Goal: Task Accomplishment & Management: Manage account settings

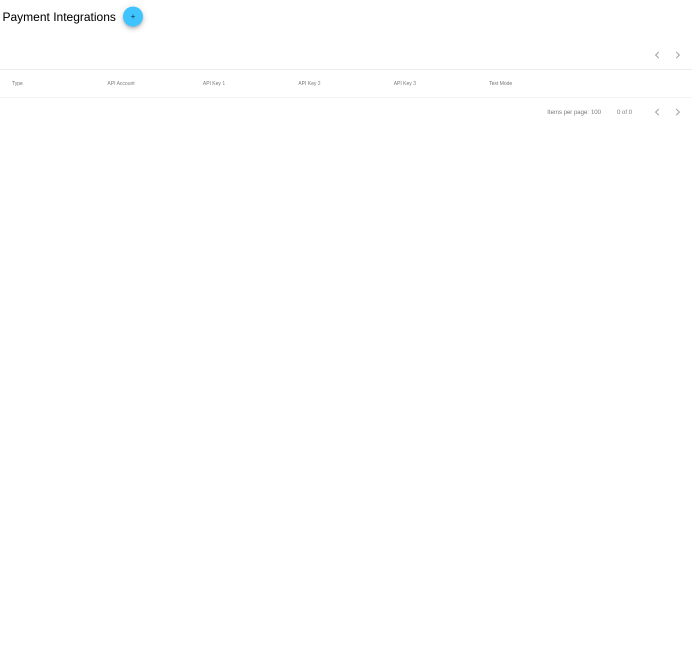
click at [141, 14] on button "add" at bounding box center [133, 17] width 20 height 20
click at [77, 55] on span "Payment Method Type" at bounding box center [47, 58] width 70 height 8
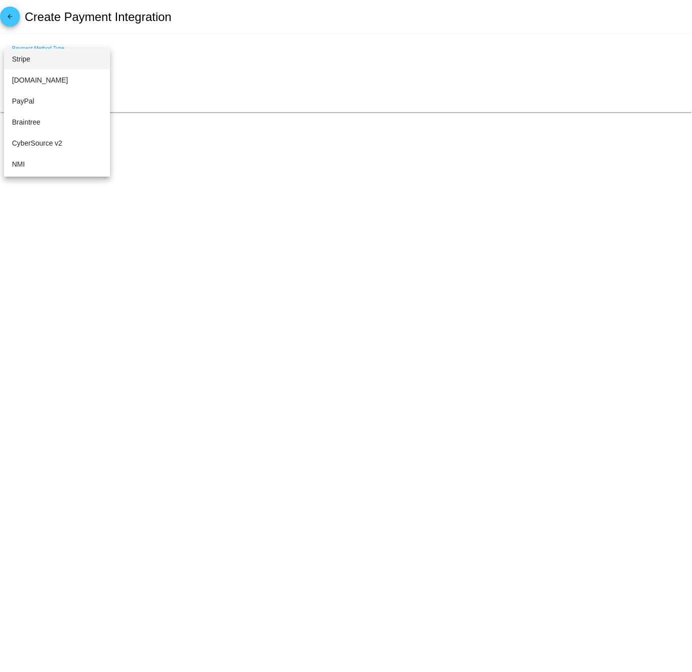
click at [184, 47] on div at bounding box center [346, 336] width 692 height 672
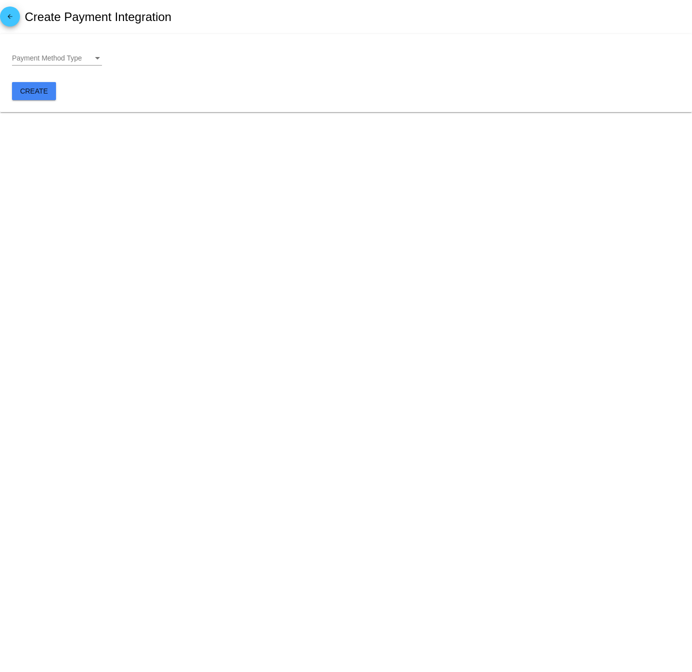
click at [93, 62] on div "Payment Method Type" at bounding box center [52, 59] width 81 height 8
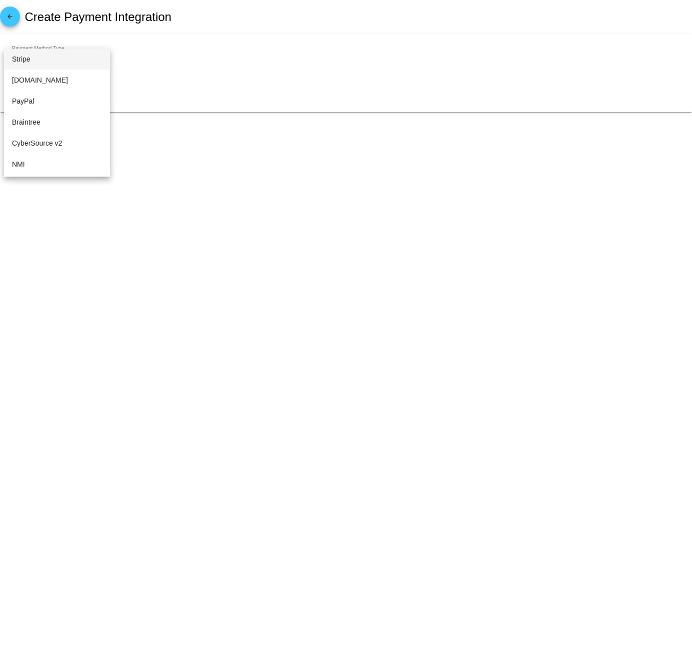
click at [140, 64] on div at bounding box center [346, 336] width 692 height 672
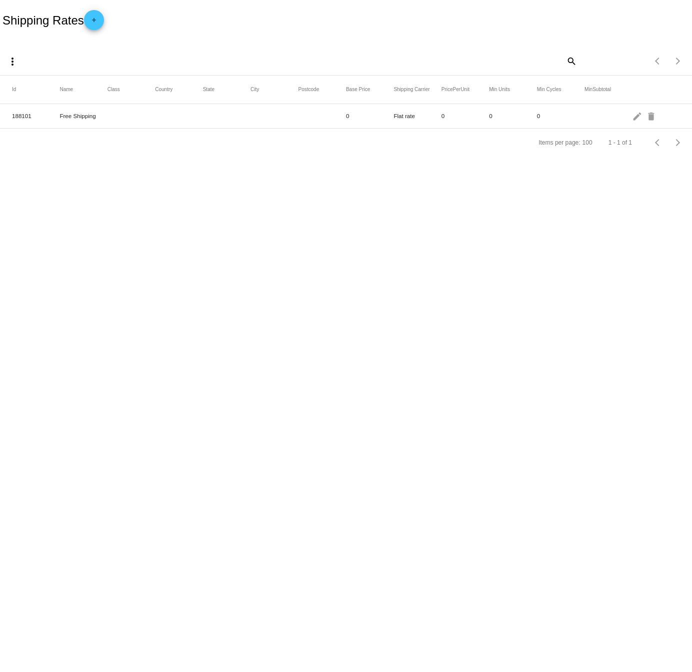
click at [118, 110] on mat-row "188101 Free Shipping 0 Flat rate 0 0 0 edit delete" at bounding box center [346, 116] width 692 height 25
click at [632, 120] on mat-row "188101 Free Shipping 0 Flat rate 0 0 0 edit delete" at bounding box center [346, 116] width 692 height 25
click at [636, 118] on mat-icon "edit" at bounding box center [638, 116] width 12 height 16
click at [405, 249] on body "Shipping Rates add more_vert search Items per page: 100 1 - 1 of 1 Id Name Clas…" at bounding box center [346, 336] width 692 height 672
click at [417, 403] on body "Shipping Rates add more_vert search Items per page: 100 1 - 1 of 1 Id Name Clas…" at bounding box center [346, 336] width 692 height 672
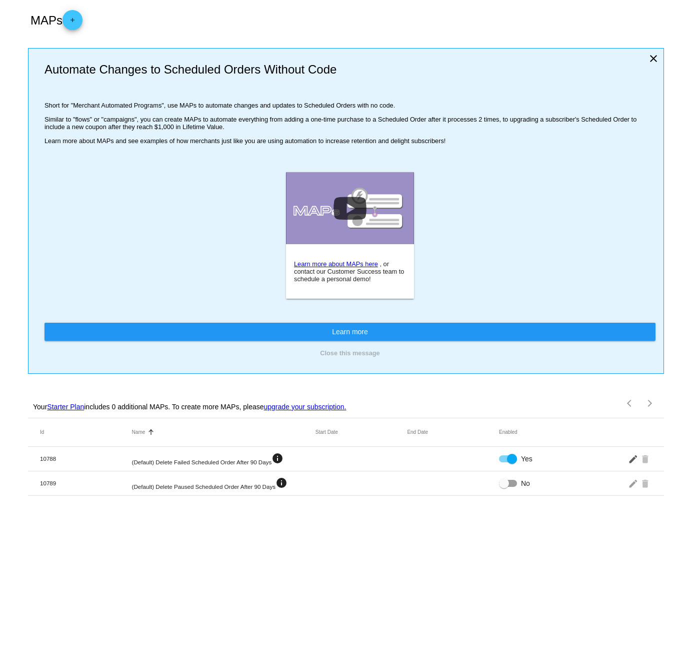
click at [631, 461] on mat-icon "edit" at bounding box center [634, 459] width 12 height 16
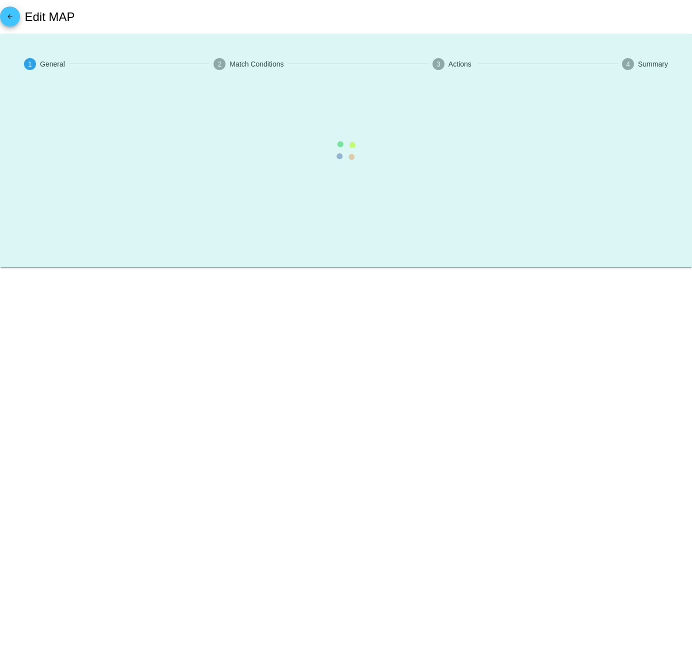
type input "(Default) Delete Failed Scheduled Order After 90 Days"
checkbox input "true"
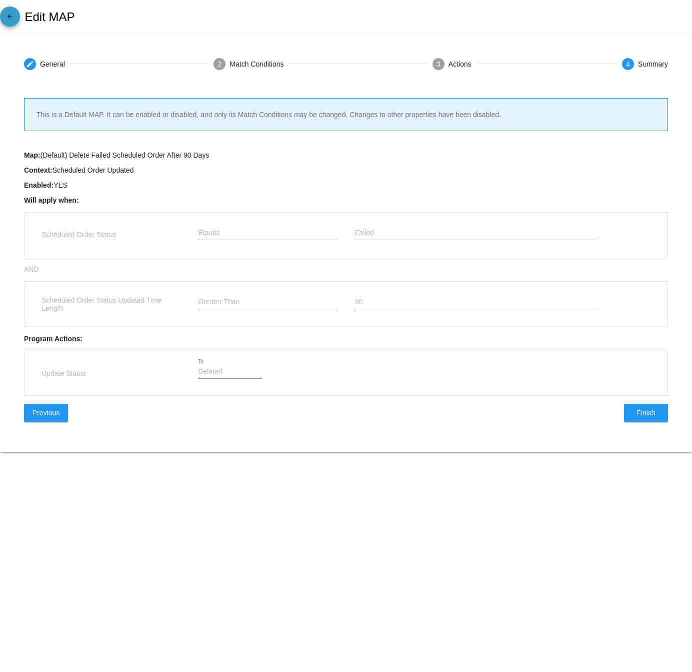
click at [7, 20] on mat-icon "arrow_back" at bounding box center [10, 19] width 12 height 12
